Goal: Task Accomplishment & Management: Manage account settings

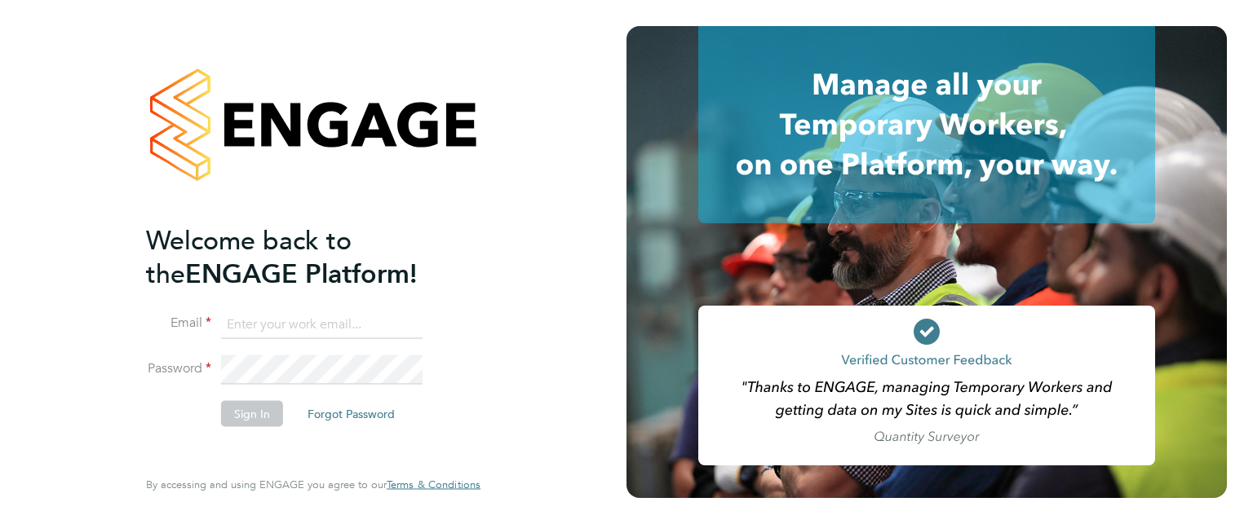
click at [289, 329] on input at bounding box center [321, 324] width 201 height 29
type input "[EMAIL_ADDRESS][DOMAIN_NAME]"
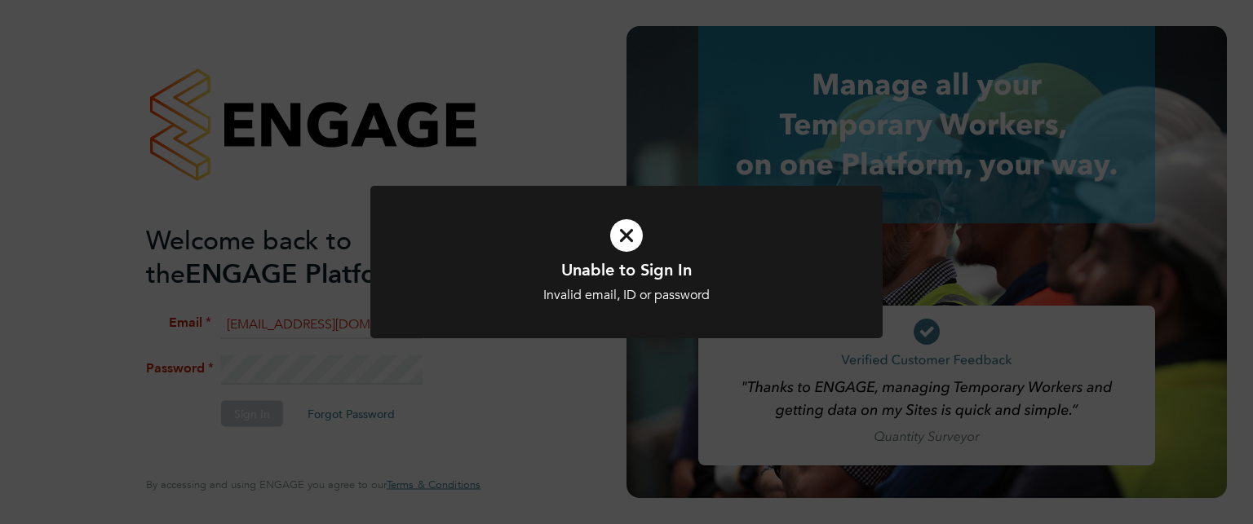
click at [326, 372] on div "Unable to Sign In Invalid email, ID or password Cancel Okay" at bounding box center [626, 262] width 1253 height 524
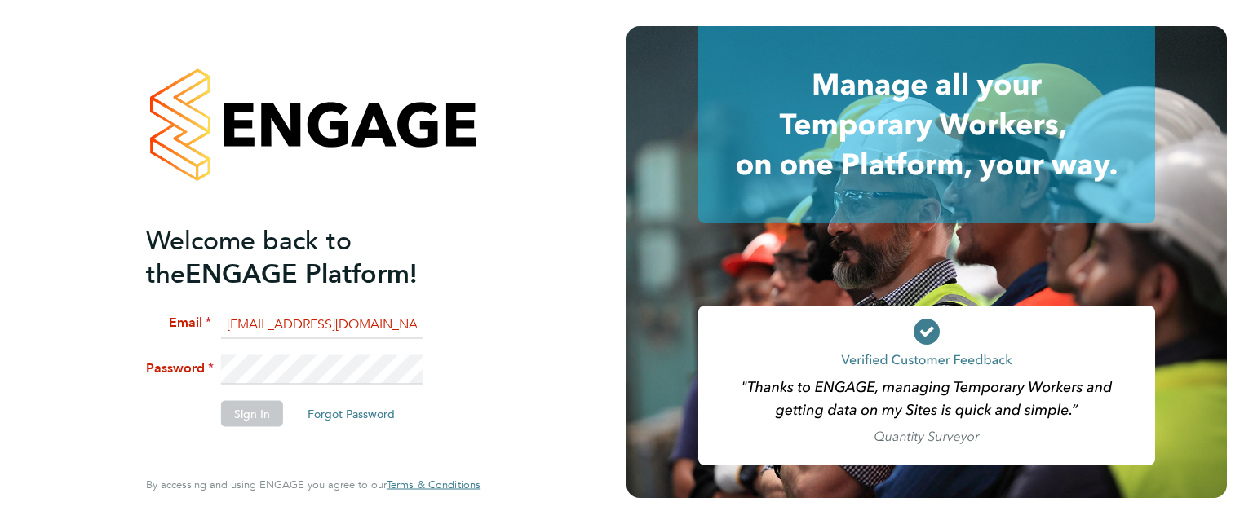
click at [564, 310] on div "Welcome back to the ENGAGE Platform! Email charlotteparker890@gmail.com Passwor…" at bounding box center [313, 262] width 626 height 524
click at [245, 113] on div at bounding box center [313, 124] width 334 height 197
click at [546, 446] on div "Welcome back to the ENGAGE Platform! Email charlotteparker890@gmail.com Passwor…" at bounding box center [313, 262] width 626 height 524
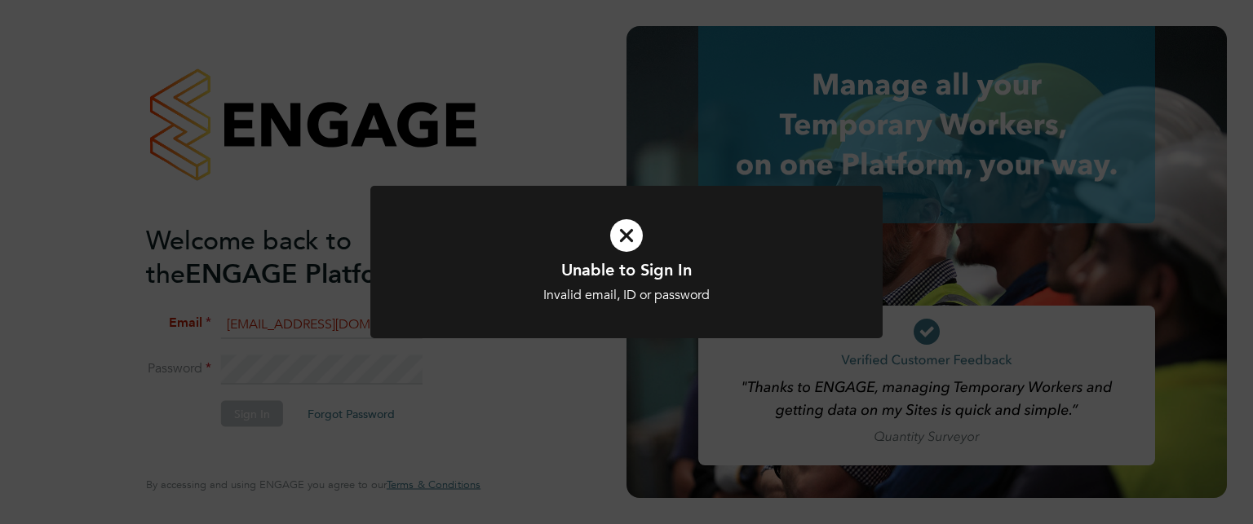
click at [379, 335] on div at bounding box center [626, 262] width 512 height 152
click at [356, 379] on div "Unable to Sign In Invalid email, ID or password Cancel Okay" at bounding box center [626, 262] width 1253 height 524
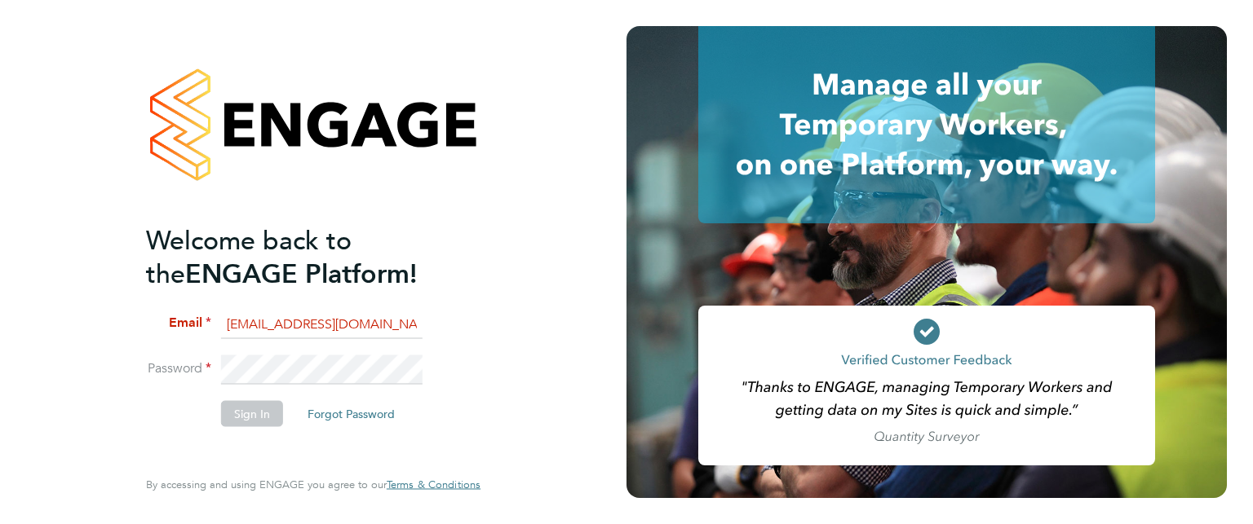
click at [277, 413] on button "Sign In" at bounding box center [252, 413] width 62 height 26
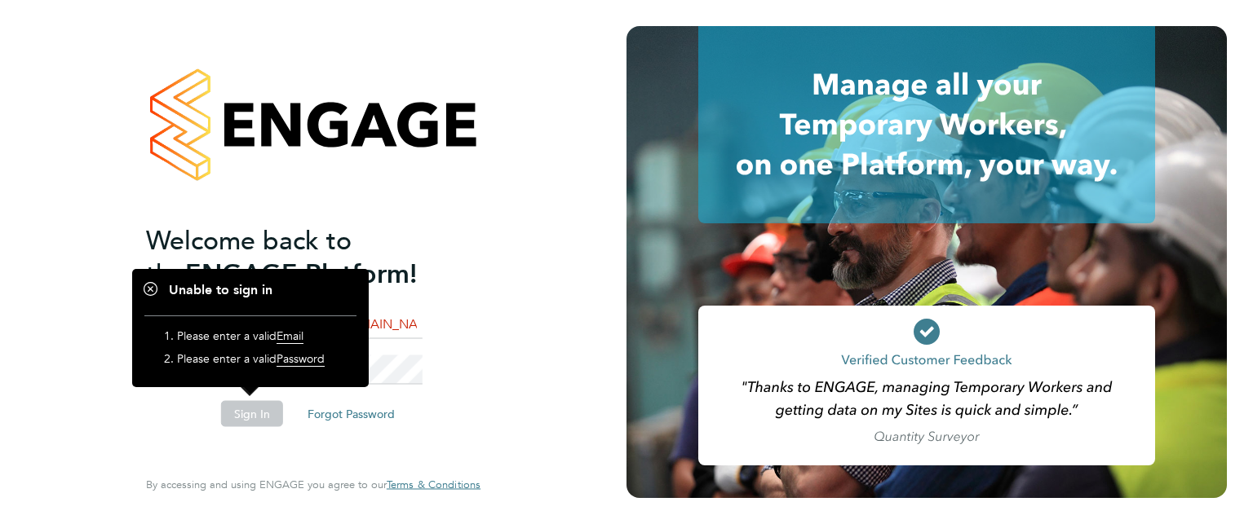
click at [249, 417] on button "Sign In" at bounding box center [252, 413] width 62 height 26
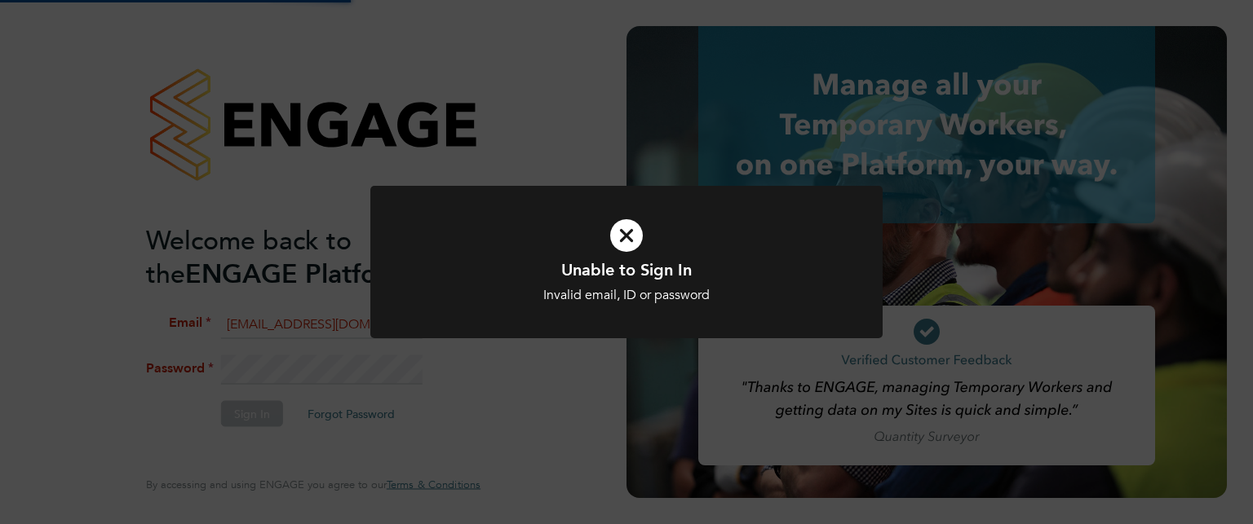
click at [352, 373] on div "Unable to Sign In Invalid email, ID or password Cancel Okay" at bounding box center [626, 262] width 1253 height 524
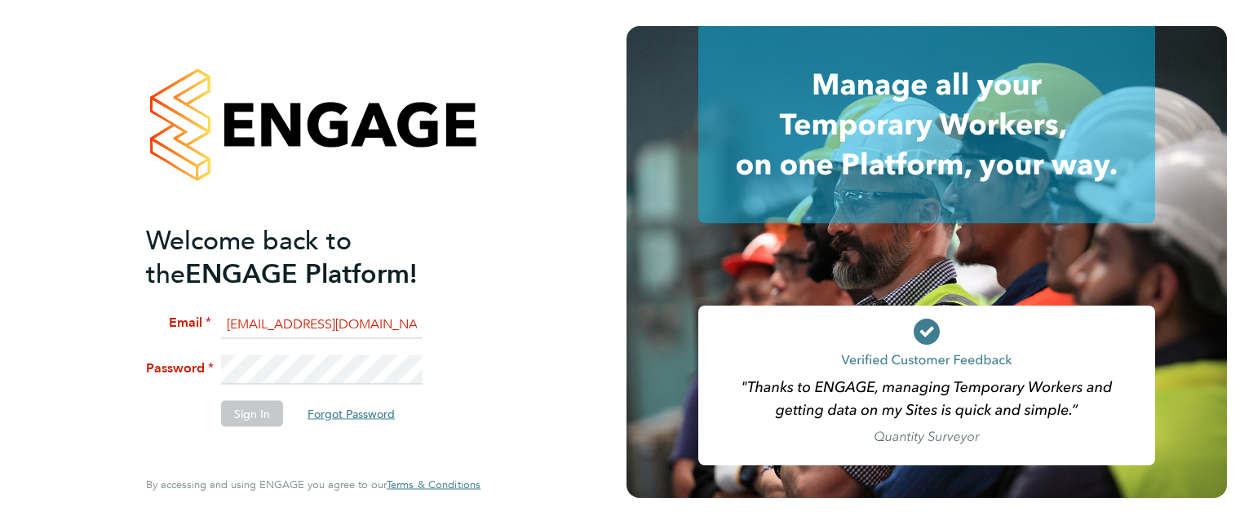
click at [346, 409] on button "Forgot Password" at bounding box center [350, 413] width 113 height 26
drag, startPoint x: 287, startPoint y: 342, endPoint x: 276, endPoint y: 315, distance: 29.2
click at [276, 315] on li "Email" at bounding box center [305, 333] width 318 height 46
click at [276, 315] on input at bounding box center [321, 324] width 201 height 29
type input "[EMAIL_ADDRESS][DOMAIN_NAME]"
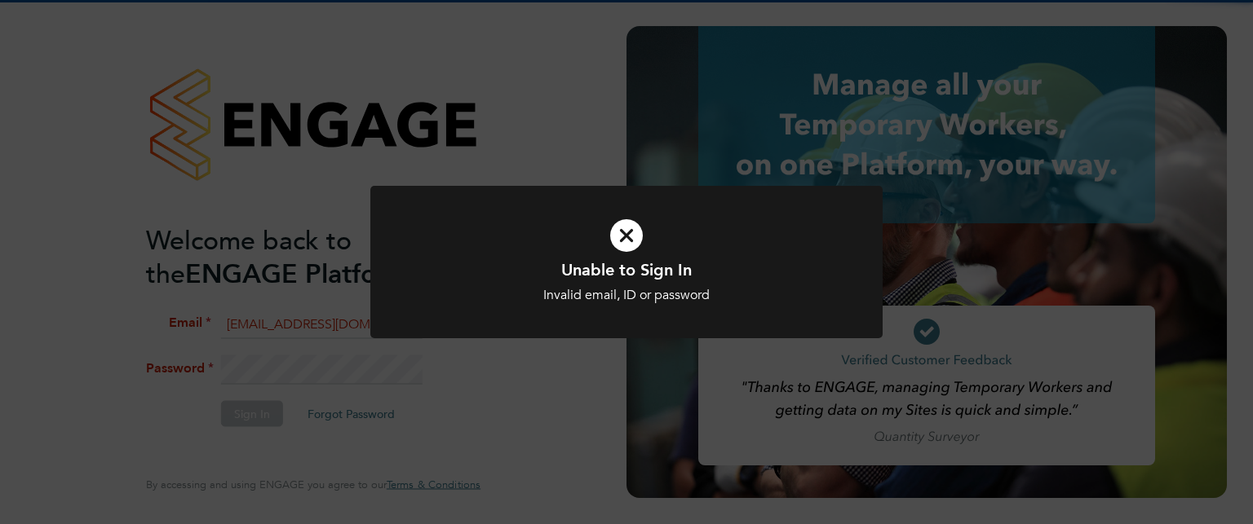
click at [334, 359] on div "Unable to Sign In Invalid email, ID or password Cancel Okay" at bounding box center [626, 262] width 1253 height 524
